Goal: Task Accomplishment & Management: Manage account settings

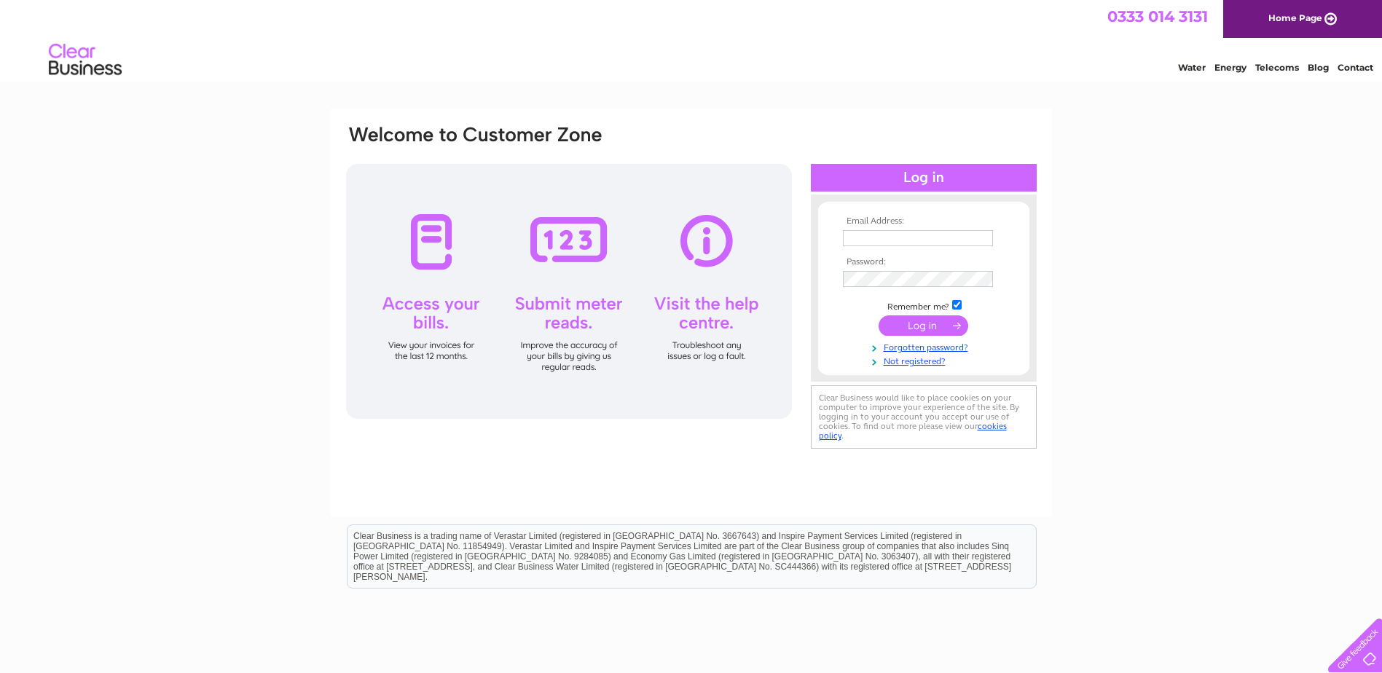
click at [929, 231] on input "text" at bounding box center [918, 238] width 150 height 16
type input "[EMAIL_ADDRESS][DOMAIN_NAME]"
click at [879, 317] on input "submit" at bounding box center [924, 327] width 90 height 20
